Goal: Use online tool/utility: Utilize a website feature to perform a specific function

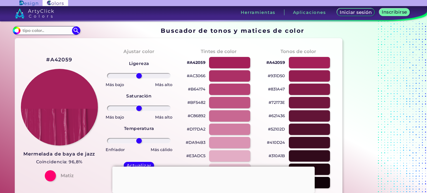
scroll to position [28, 0]
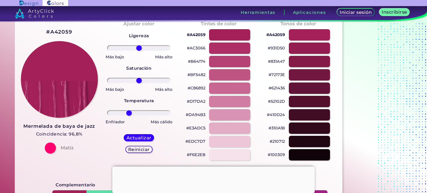
click at [129, 114] on input "range" at bounding box center [139, 113] width 64 height 6
click at [149, 139] on font "Actualizar" at bounding box center [139, 137] width 23 height 5
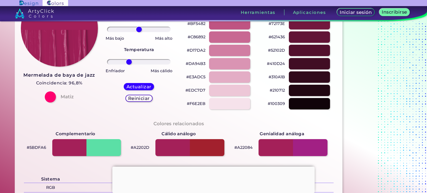
scroll to position [83, 0]
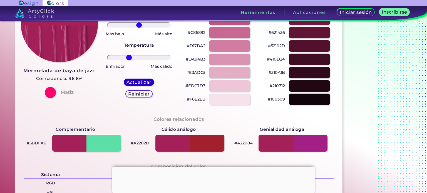
click at [138, 81] on font "Actualizar" at bounding box center [139, 82] width 23 height 5
click at [147, 81] on font "Actualizar" at bounding box center [139, 82] width 23 height 5
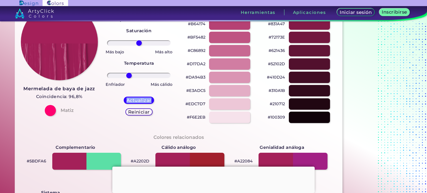
scroll to position [56, 0]
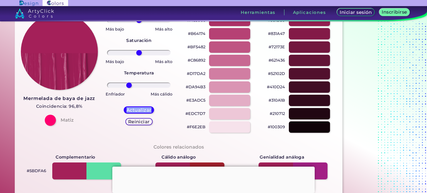
click at [164, 105] on div "Ligereza Saturación Temperatura Más bajo Más alto Más bajo Más alto Enfriador M…" at bounding box center [139, 67] width 71 height 133
click at [147, 112] on font "Actualizar" at bounding box center [139, 110] width 23 height 5
click at [158, 106] on div "Actualizar Reiniciar" at bounding box center [138, 116] width 39 height 28
click at [136, 109] on font "Actualizar" at bounding box center [139, 109] width 23 height 5
click at [125, 85] on input "range" at bounding box center [139, 86] width 64 height 6
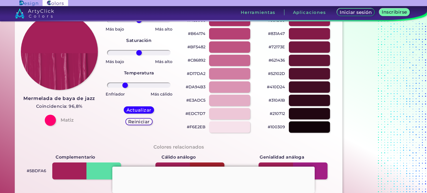
click at [124, 85] on input "range" at bounding box center [139, 86] width 64 height 6
click at [147, 114] on div "Actualizar Reiniciar" at bounding box center [138, 116] width 39 height 28
click at [147, 112] on font "Actualizar" at bounding box center [139, 110] width 23 height 5
click at [147, 120] on font "Reiniciar" at bounding box center [139, 121] width 20 height 5
type input "-49"
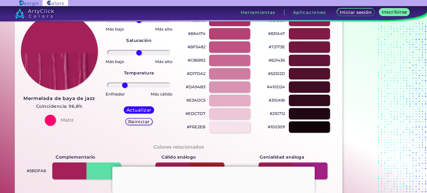
click at [125, 84] on input "range" at bounding box center [139, 86] width 64 height 6
click at [137, 110] on font "Actualizar" at bounding box center [139, 109] width 23 height 5
click at [131, 110] on font "Actualizar" at bounding box center [139, 110] width 23 height 5
click at [130, 110] on font "Actualizar" at bounding box center [139, 110] width 23 height 5
click at [130, 110] on font "Actualizar" at bounding box center [139, 109] width 23 height 5
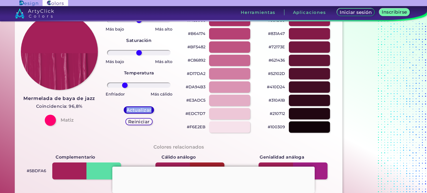
click at [130, 110] on font "Actualizar" at bounding box center [139, 110] width 23 height 5
click at [130, 110] on font "Actualizar" at bounding box center [139, 110] width 24 height 6
click at [130, 109] on font "Actualizar" at bounding box center [139, 110] width 23 height 5
click at [130, 109] on font "Actualizar" at bounding box center [139, 109] width 23 height 5
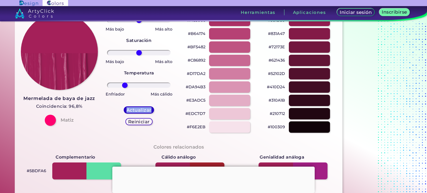
click at [130, 109] on font "Actualizar" at bounding box center [139, 110] width 23 height 5
click at [152, 112] on div "Actualizar" at bounding box center [139, 110] width 28 height 7
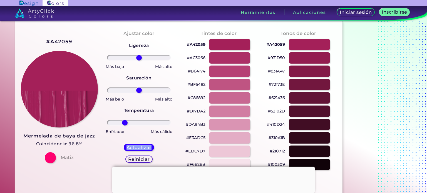
scroll to position [28, 0]
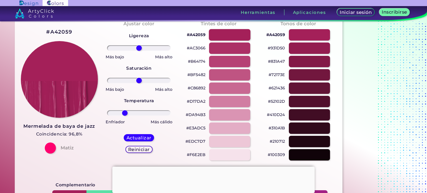
click at [228, 34] on div at bounding box center [230, 34] width 42 height 11
type input "#a42059"
type input "0"
click at [231, 44] on div at bounding box center [230, 48] width 42 height 11
type input "#ac3066"
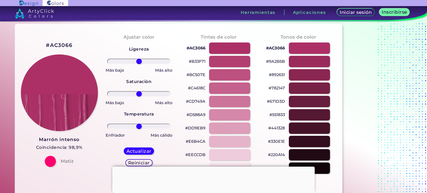
scroll to position [28, 0]
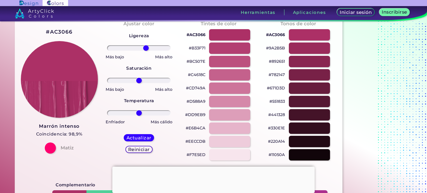
type input "24"
click at [146, 48] on input "range" at bounding box center [139, 48] width 64 height 6
type input "12"
click at [142, 81] on input "range" at bounding box center [139, 81] width 64 height 6
type input "-33"
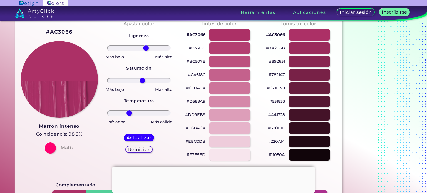
click at [129, 114] on input "range" at bounding box center [139, 113] width 64 height 6
click at [148, 138] on font "Actualizar" at bounding box center [139, 137] width 23 height 5
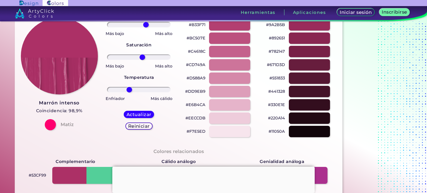
scroll to position [83, 0]
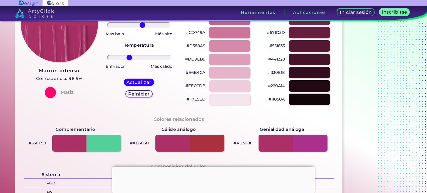
click at [212, 167] on div at bounding box center [213, 167] width 202 height 0
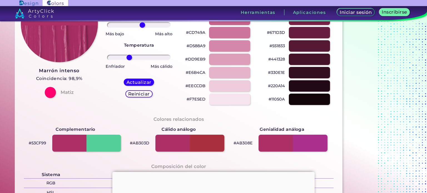
click at [213, 164] on div "Composición del color Sistema Unidades originales Porcentajes RGB (172, 48, 102…" at bounding box center [178, 189] width 319 height 63
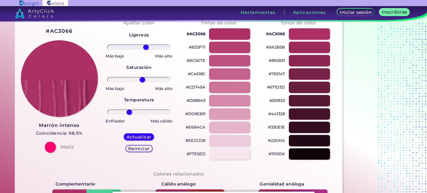
scroll to position [28, 0]
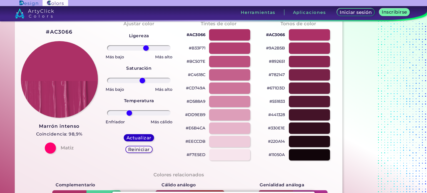
click at [148, 137] on font "Actualizar" at bounding box center [139, 137] width 23 height 5
